Goal: Transaction & Acquisition: Purchase product/service

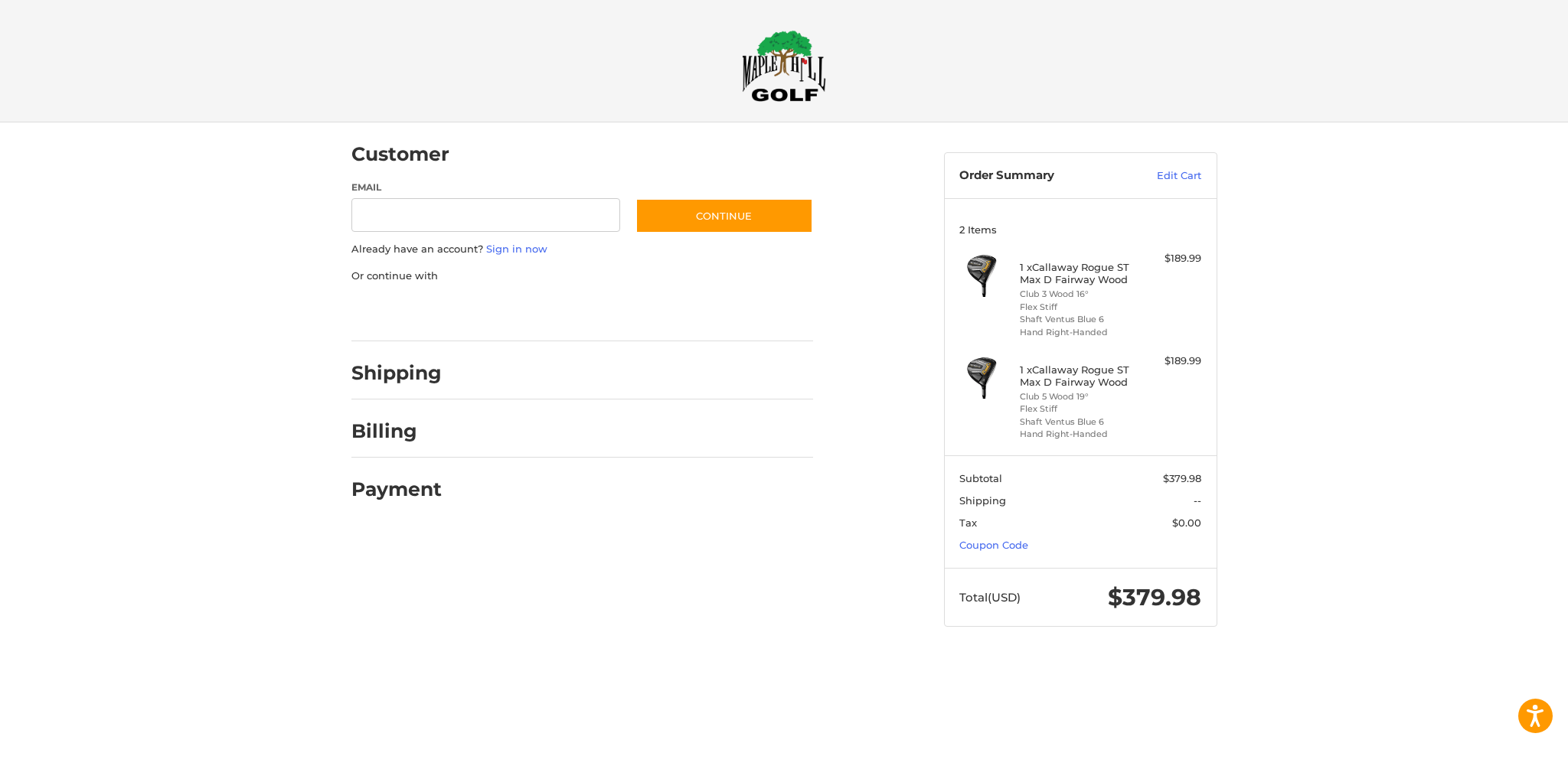
click at [1367, 656] on div at bounding box center [784, 656] width 1568 height 0
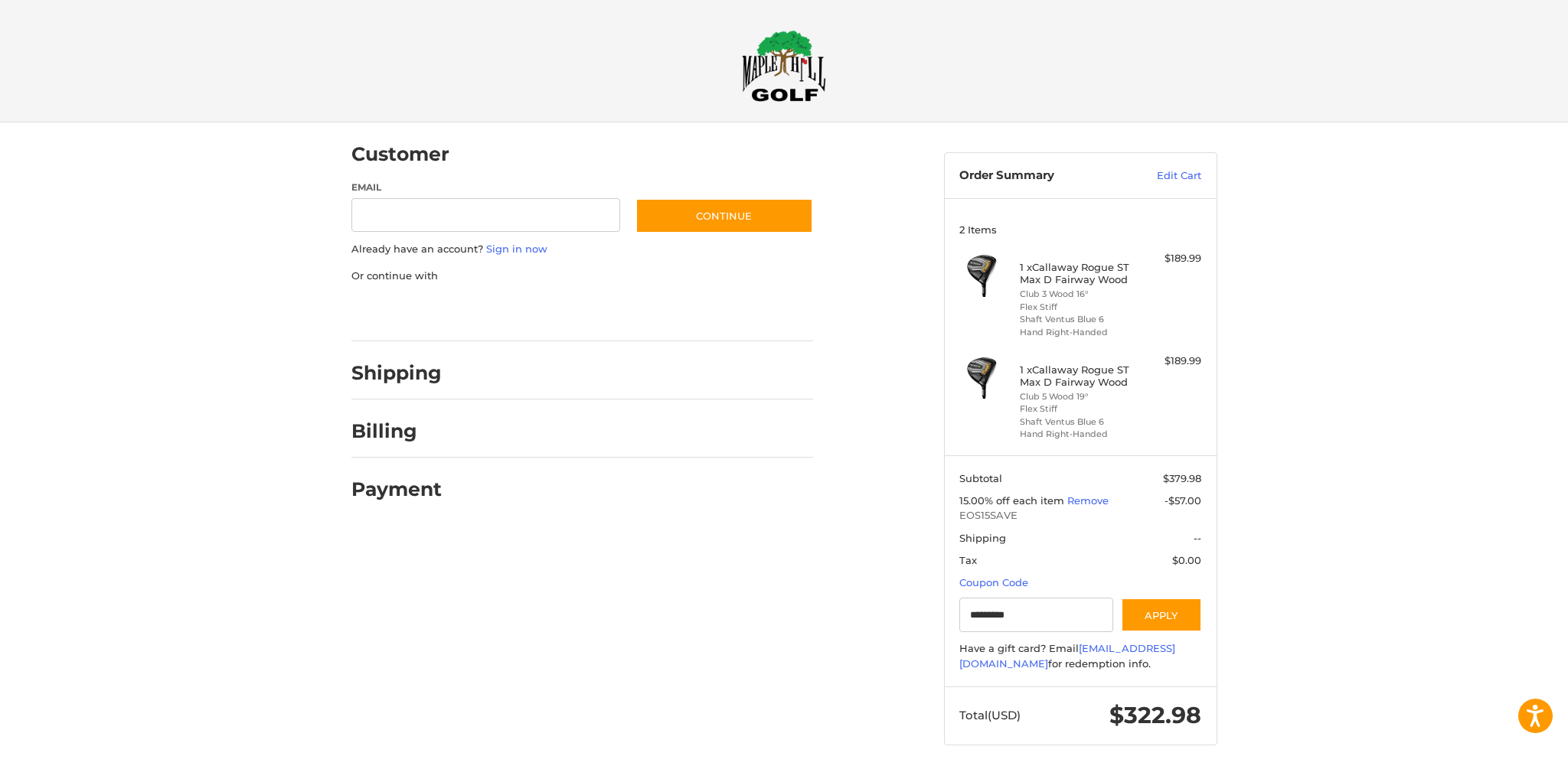
type input "*********"
click at [968, 775] on div at bounding box center [784, 775] width 1568 height 0
